Goal: Find specific page/section: Locate a particular part of the current website

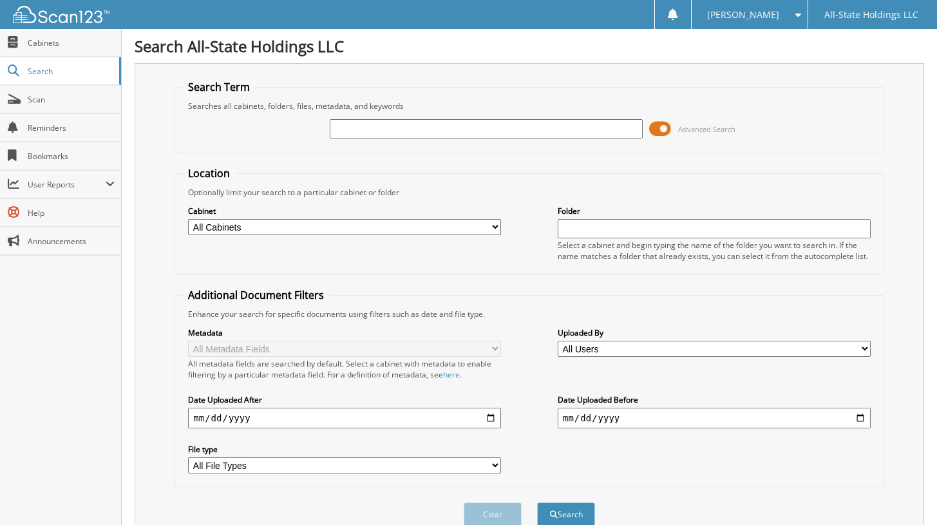
click at [666, 133] on span at bounding box center [660, 128] width 22 height 19
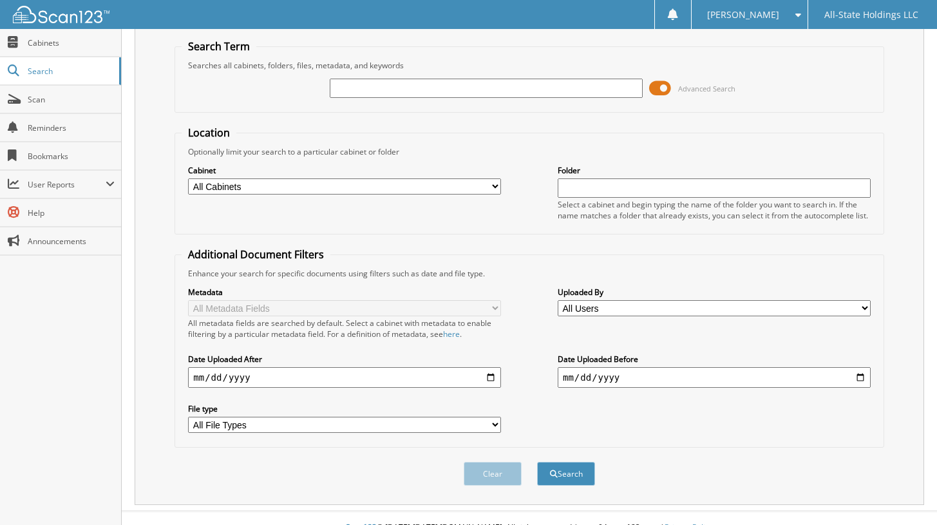
scroll to position [60, 0]
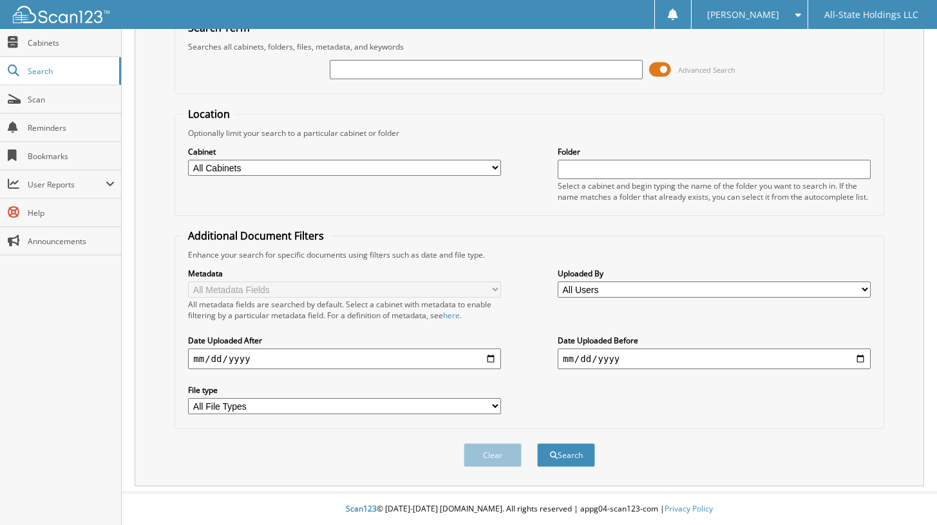
click at [658, 68] on span at bounding box center [660, 69] width 22 height 19
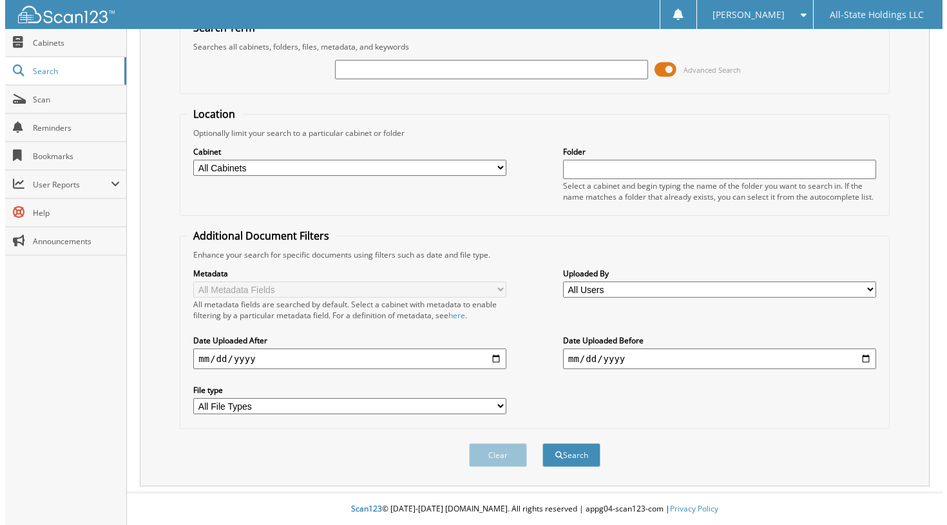
scroll to position [0, 0]
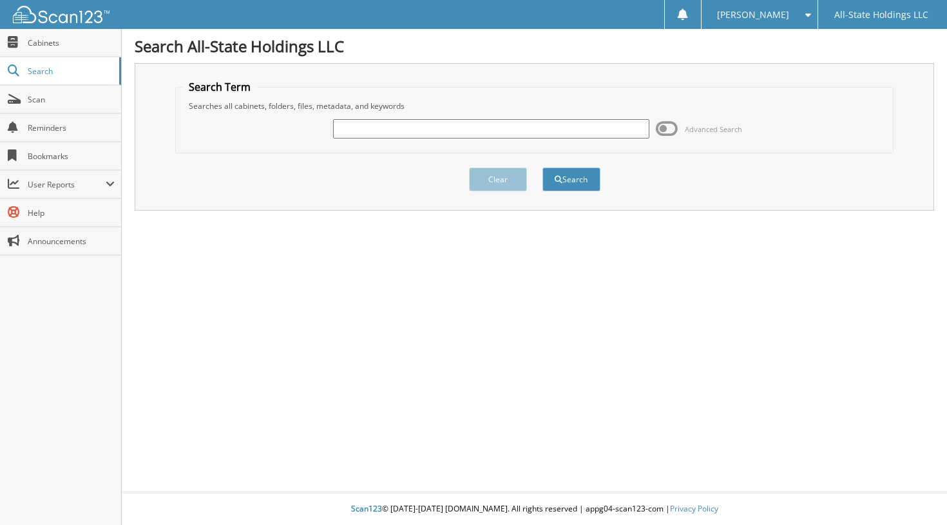
click at [367, 114] on div "Advanced Search" at bounding box center [534, 128] width 704 height 35
click at [369, 126] on input "text" at bounding box center [491, 128] width 317 height 19
type input "D09499"
click at [579, 183] on button "Search" at bounding box center [571, 180] width 58 height 24
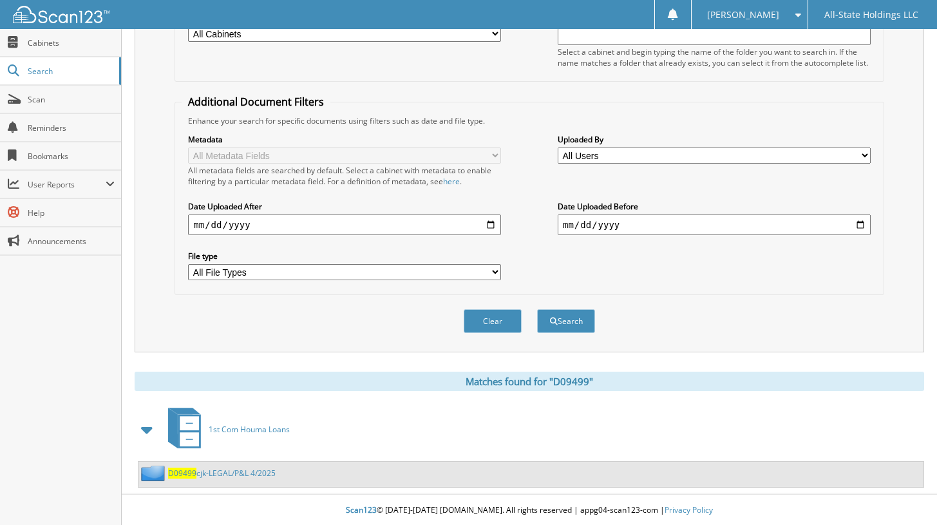
scroll to position [195, 0]
click at [251, 474] on link "D09499 cjk-LEGAL/P&L 4/2025" at bounding box center [222, 471] width 108 height 11
